Goal: Navigation & Orientation: Understand site structure

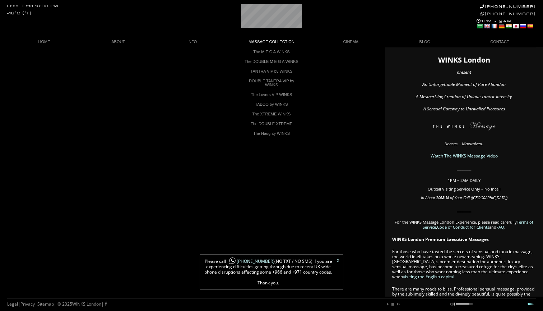
click at [261, 42] on link "MASSAGE COLLECTION" at bounding box center [271, 42] width 85 height 10
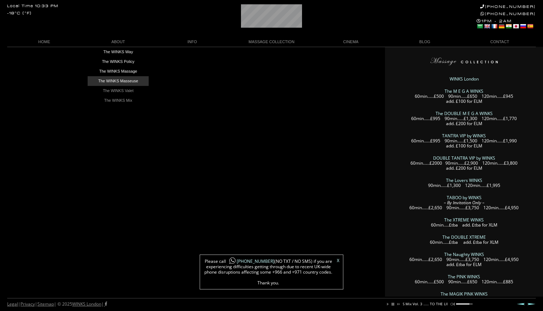
scroll to position [0, 90]
click at [119, 79] on link "The WINKS Masseuse" at bounding box center [118, 81] width 61 height 10
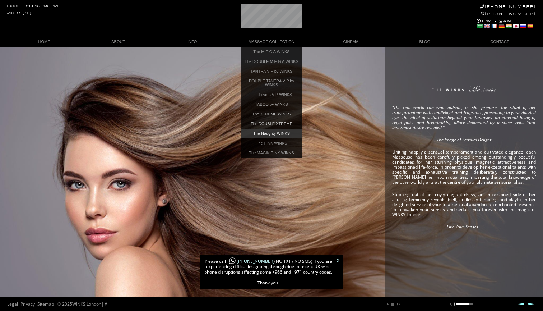
click at [281, 135] on link "The Naughty WINKS" at bounding box center [271, 134] width 61 height 10
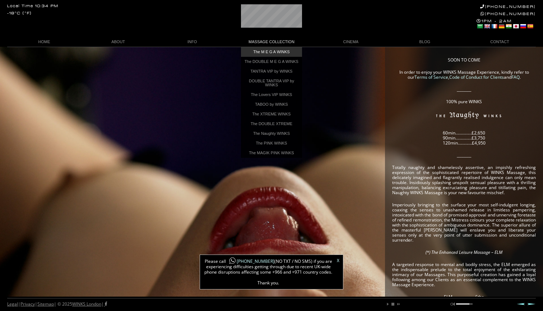
click at [271, 51] on link "The M E G A WINKS" at bounding box center [271, 52] width 61 height 10
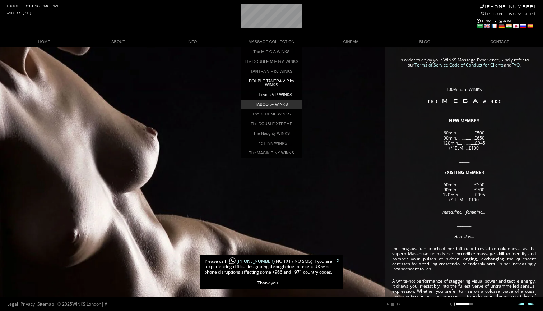
click at [271, 109] on link "TABOO by WINKS" at bounding box center [271, 104] width 61 height 10
